Goal: Information Seeking & Learning: Learn about a topic

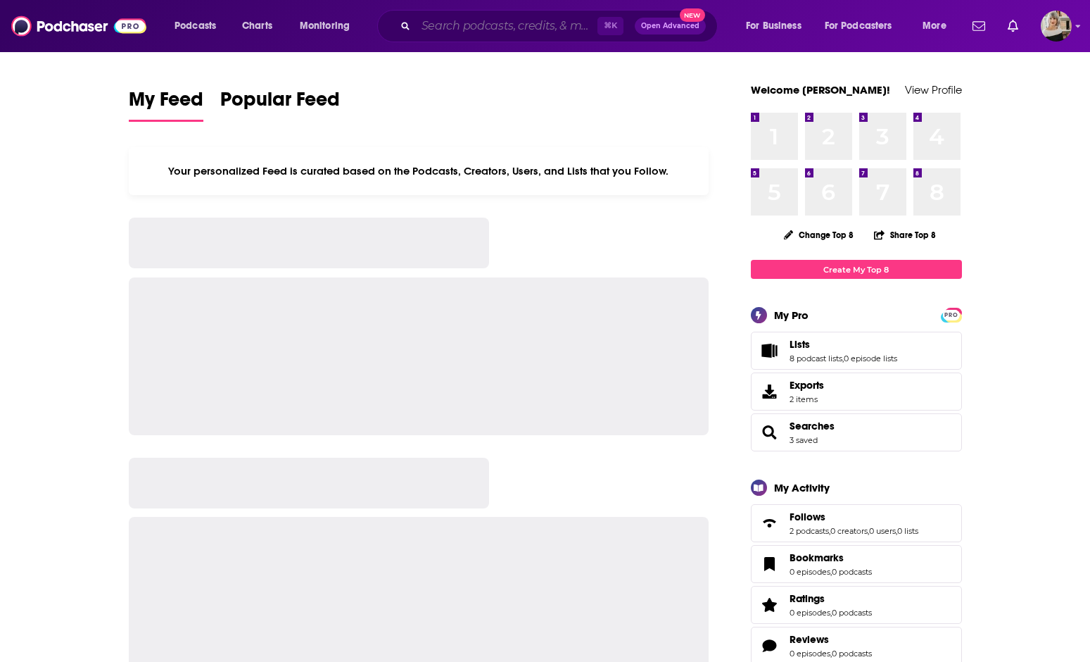
click at [457, 24] on input "Search podcasts, credits, & more..." at bounding box center [507, 26] width 182 height 23
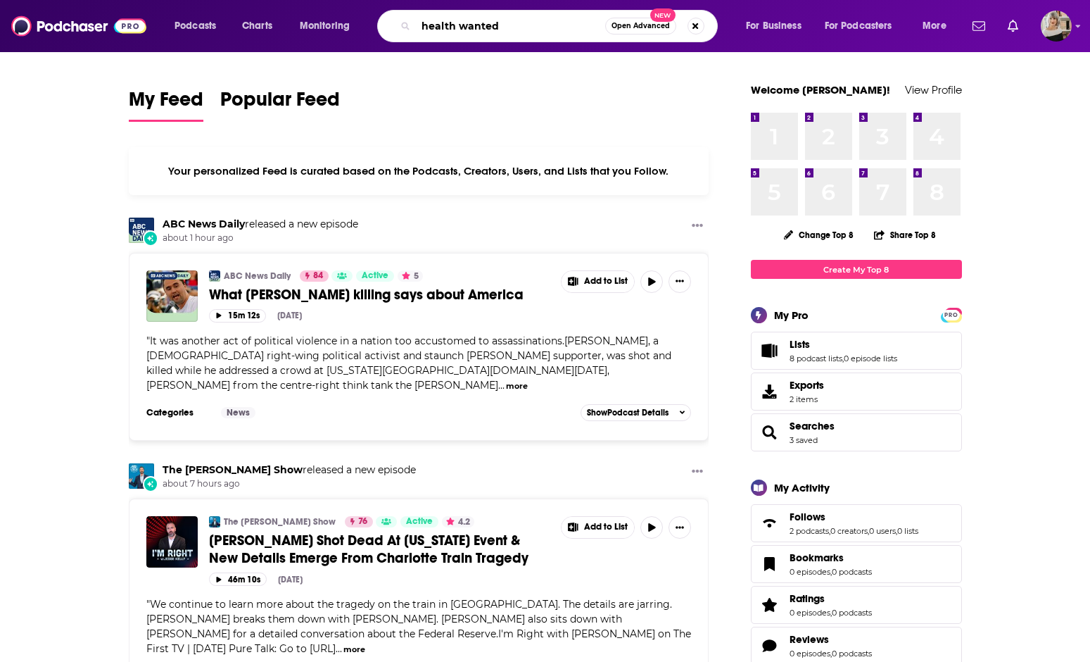
type input "health wanted"
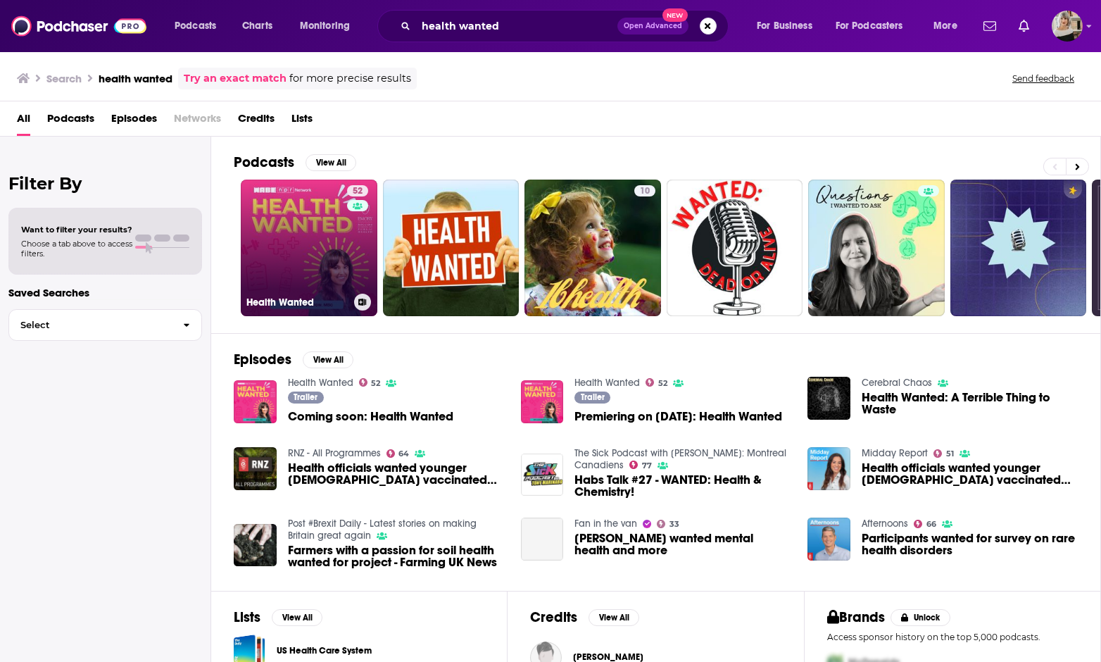
click at [297, 251] on link "52 Health Wanted" at bounding box center [309, 247] width 137 height 137
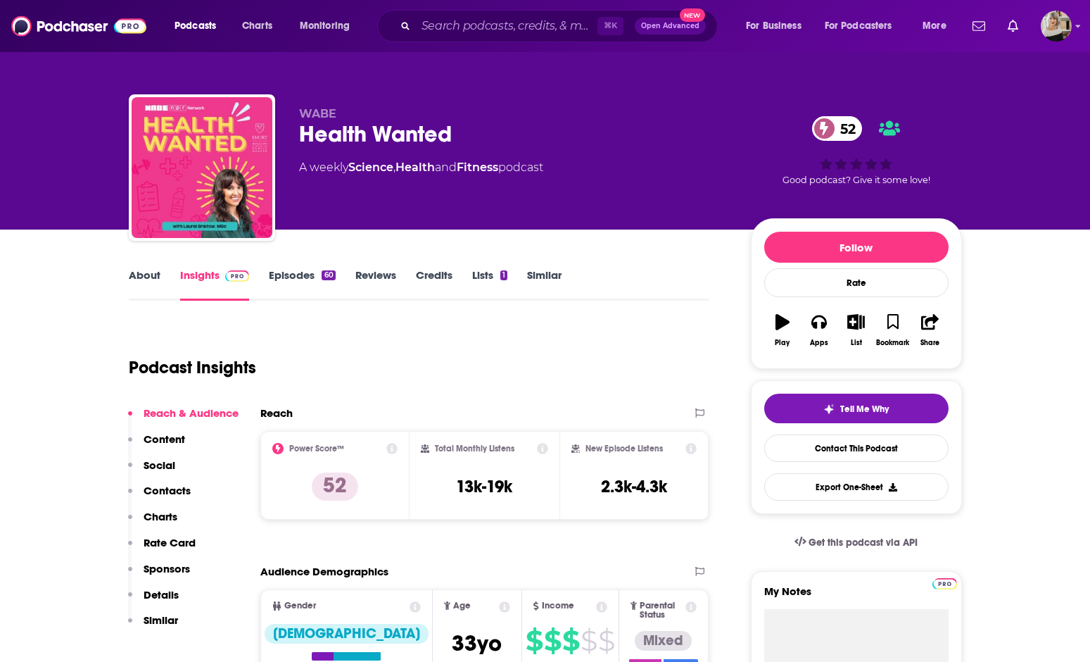
click at [141, 271] on link "About" at bounding box center [145, 284] width 32 height 32
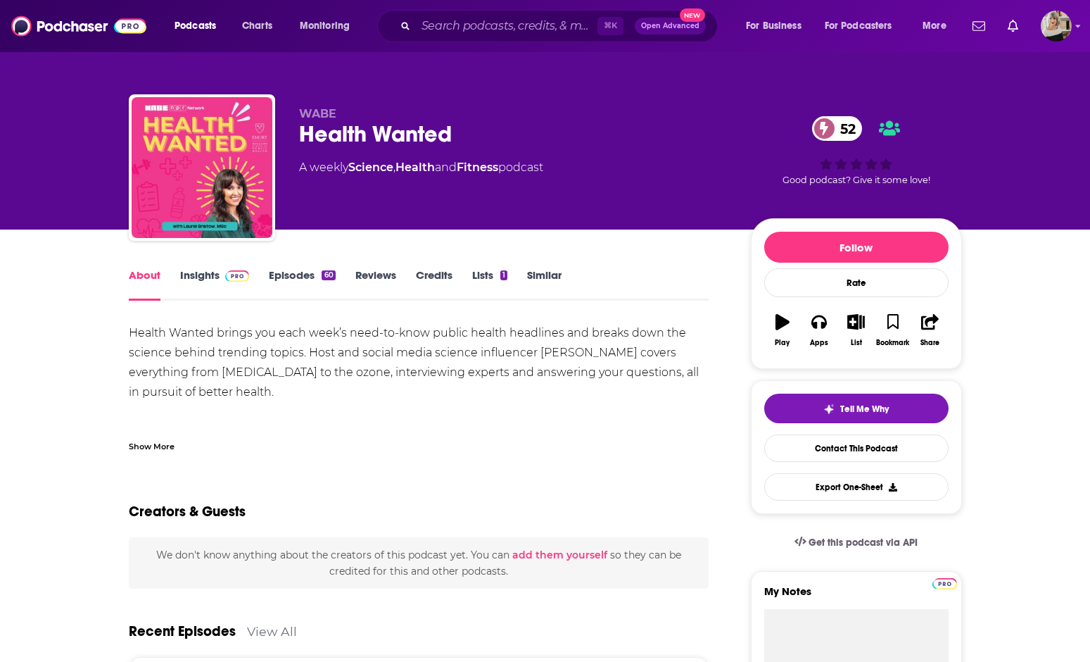
click at [189, 269] on link "Insights" at bounding box center [215, 284] width 70 height 32
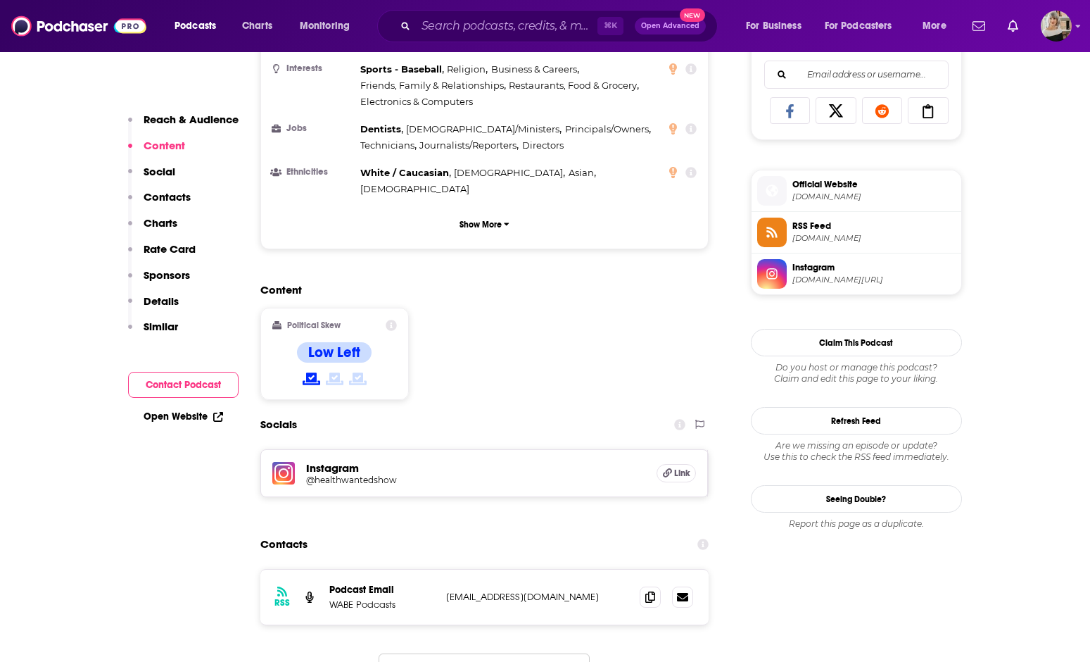
scroll to position [944, 0]
